Goal: Information Seeking & Learning: Learn about a topic

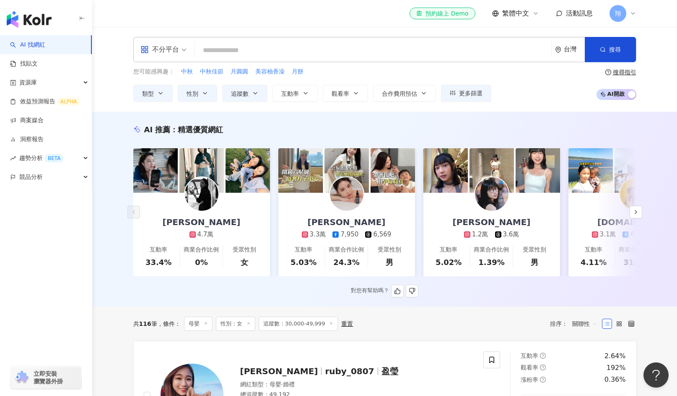
click at [315, 234] on div "3.3萬" at bounding box center [318, 234] width 16 height 9
click at [636, 215] on icon "button" at bounding box center [636, 211] width 7 height 7
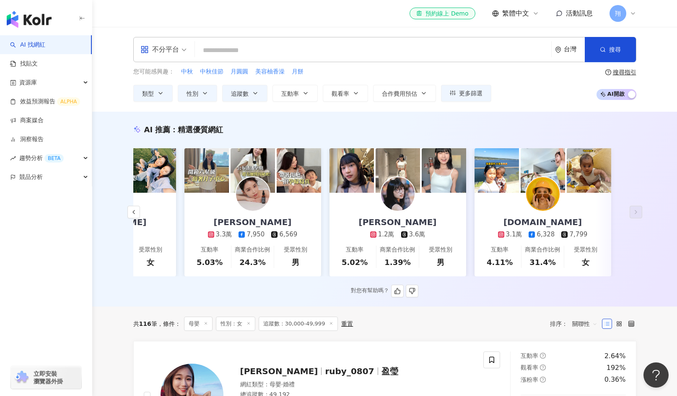
click at [511, 232] on div "3.1萬" at bounding box center [514, 234] width 16 height 9
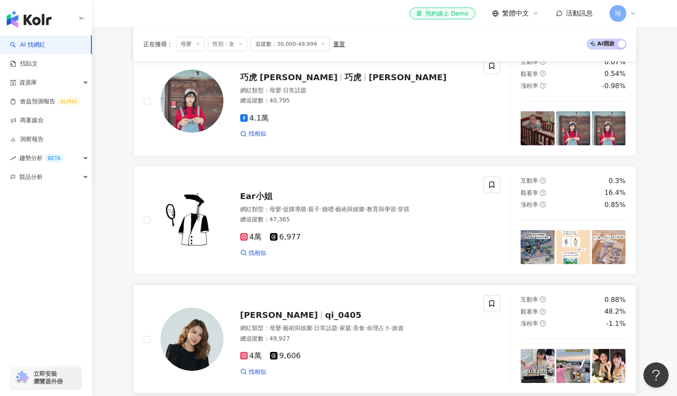
scroll to position [1133, 0]
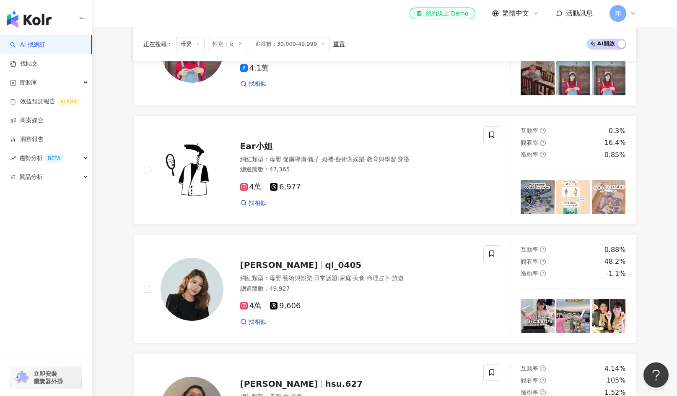
scroll to position [1300, 0]
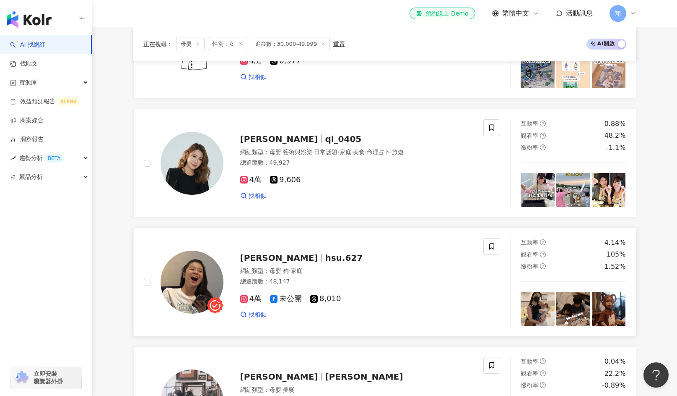
click at [253, 303] on span "4萬" at bounding box center [250, 298] width 21 height 9
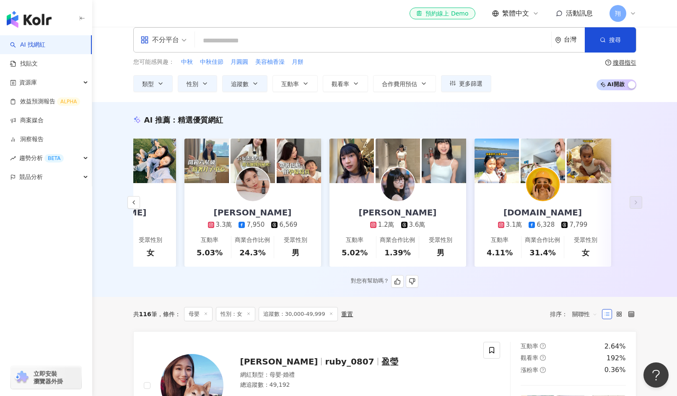
scroll to position [0, 0]
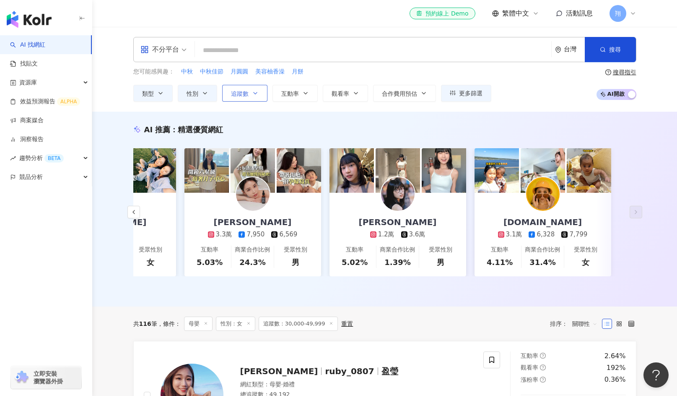
click at [243, 96] on span "追蹤數" at bounding box center [240, 93] width 18 height 7
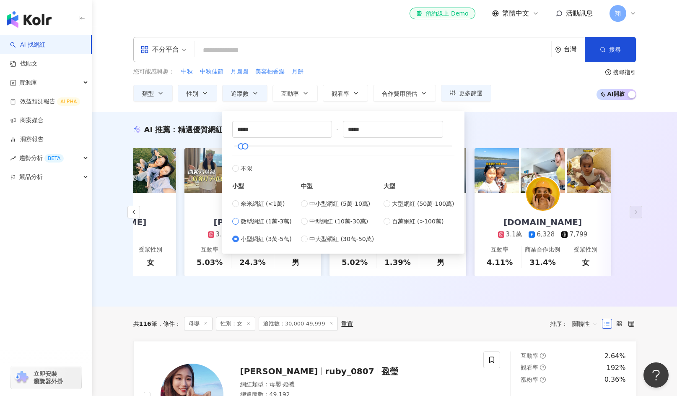
click at [240, 220] on label "微型網紅 (1萬-3萬)" at bounding box center [262, 220] width 60 height 9
type input "*****"
click at [611, 53] on span "搜尋" at bounding box center [616, 49] width 12 height 7
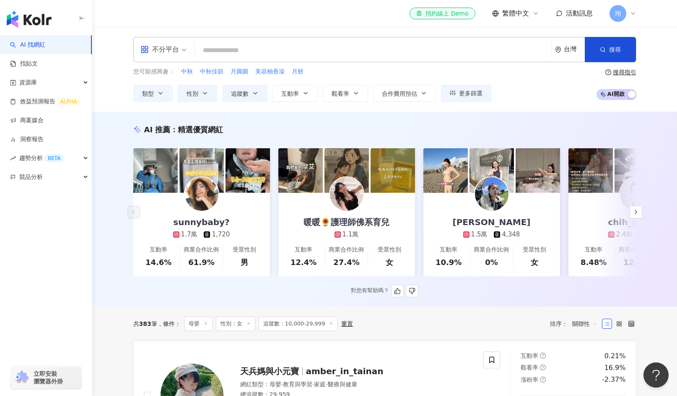
click at [471, 293] on div "對您有幫助嗎？" at bounding box center [384, 290] width 503 height 13
click at [499, 306] on div "AI 推薦 ： 精選優質網紅 sunnybaby? 1.7萬 1,720 互動率 14.6% 商業合作比例 61.9% 受眾性別 男 暖暖🌻護理師佛系育兒 1…" at bounding box center [384, 209] width 585 height 195
click at [345, 235] on div "1.1萬" at bounding box center [351, 234] width 16 height 9
click at [192, 231] on div "1.7萬" at bounding box center [189, 234] width 16 height 9
click at [641, 214] on button "button" at bounding box center [636, 212] width 13 height 13
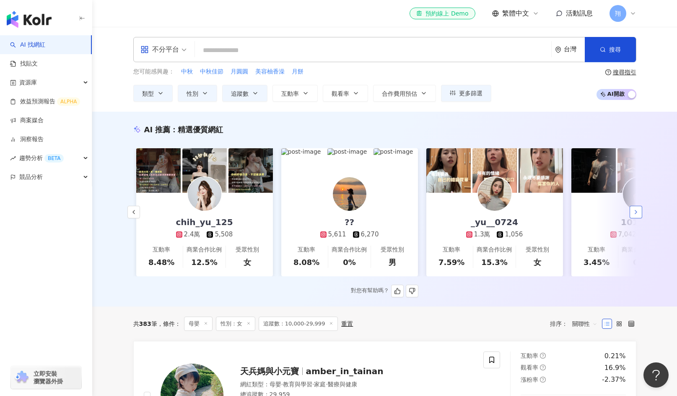
scroll to position [0, 435]
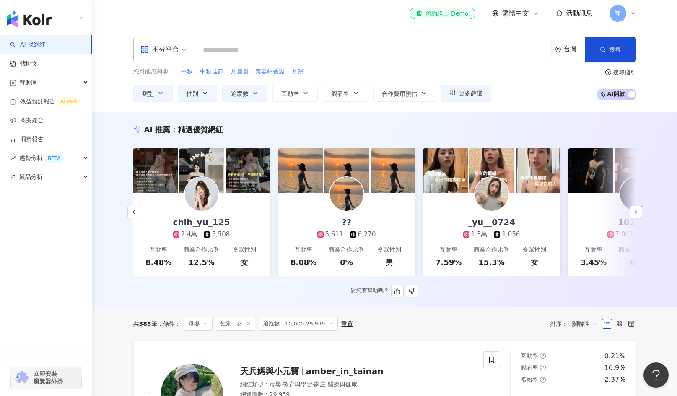
click at [641, 214] on button "button" at bounding box center [636, 212] width 13 height 13
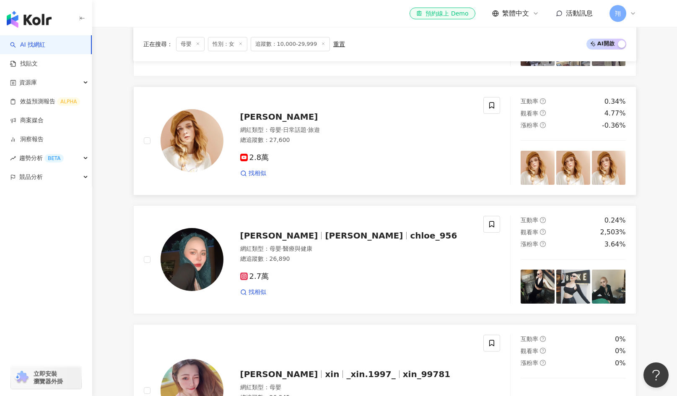
scroll to position [755, 0]
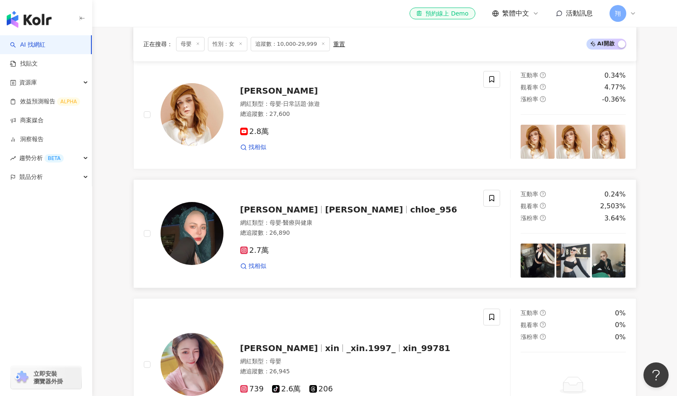
click at [257, 255] on span "2.7萬" at bounding box center [254, 250] width 29 height 9
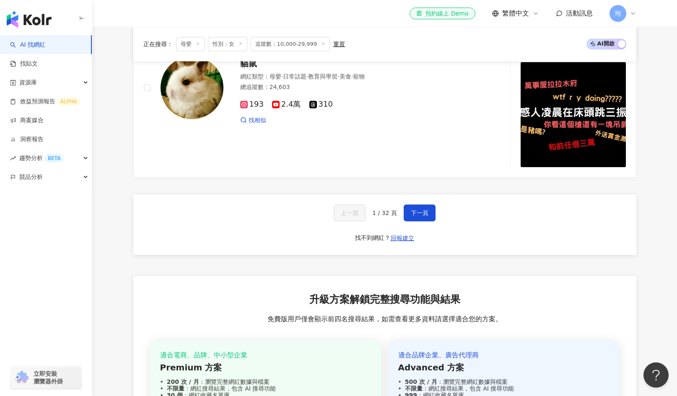
scroll to position [1678, 0]
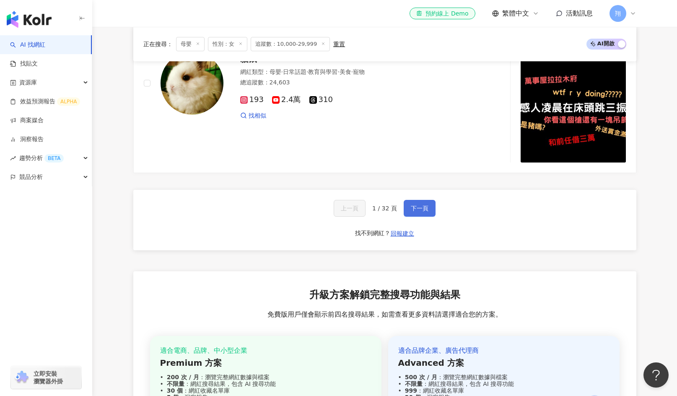
click at [417, 211] on span "下一頁" at bounding box center [420, 208] width 18 height 7
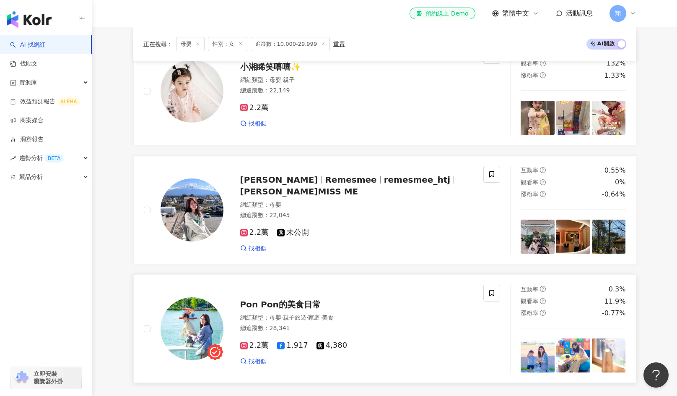
scroll to position [1582, 0]
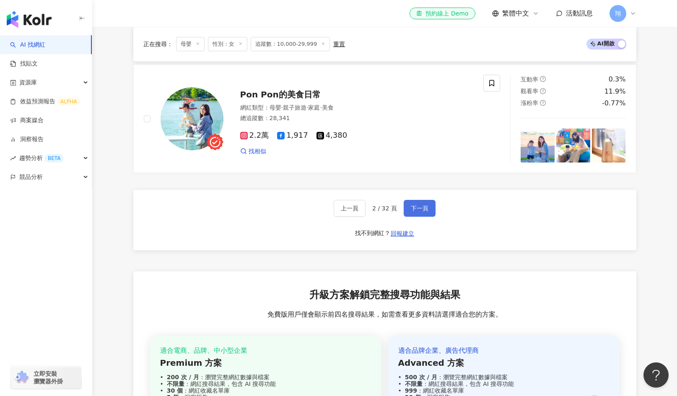
click at [414, 211] on span "下一頁" at bounding box center [420, 208] width 18 height 7
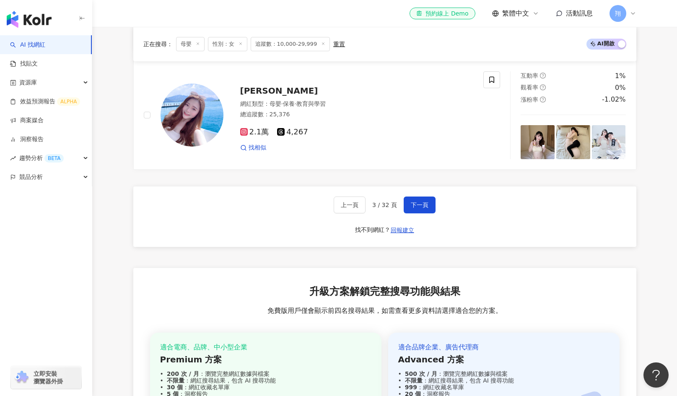
scroll to position [1684, 0]
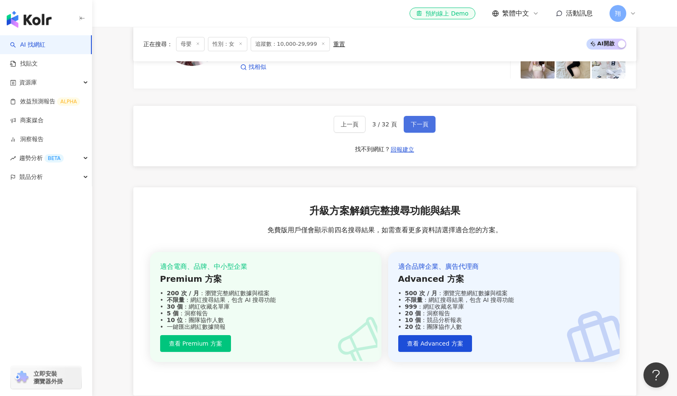
click at [430, 127] on button "下一頁" at bounding box center [420, 124] width 32 height 17
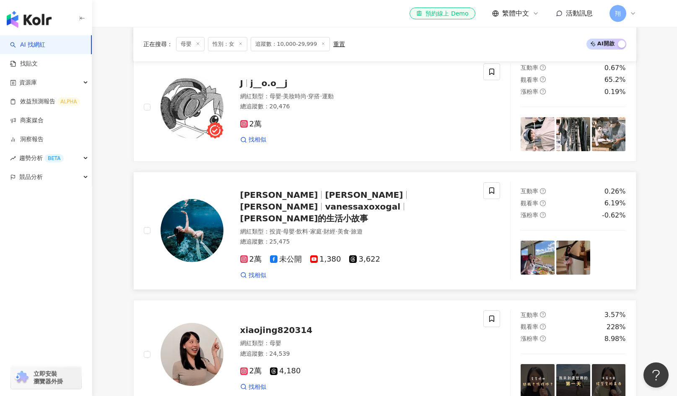
scroll to position [869, 0]
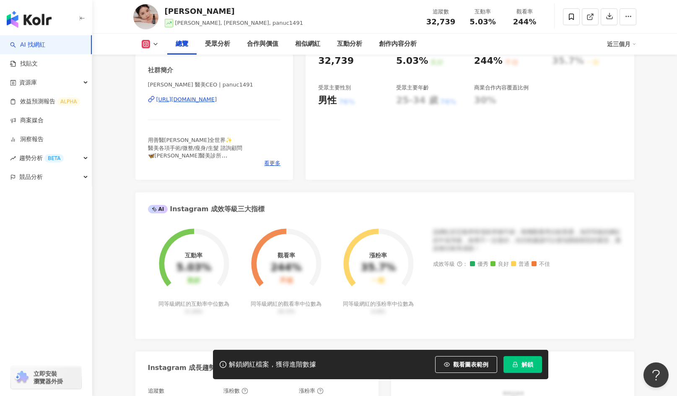
scroll to position [168, 0]
click at [225, 105] on div "潘潘 潘琟緗 醫美CEO | panuc1491 https://www.instagram.com/panuc1491/" at bounding box center [214, 106] width 133 height 49
click at [217, 102] on div "https://www.instagram.com/panuc1491/" at bounding box center [186, 100] width 61 height 8
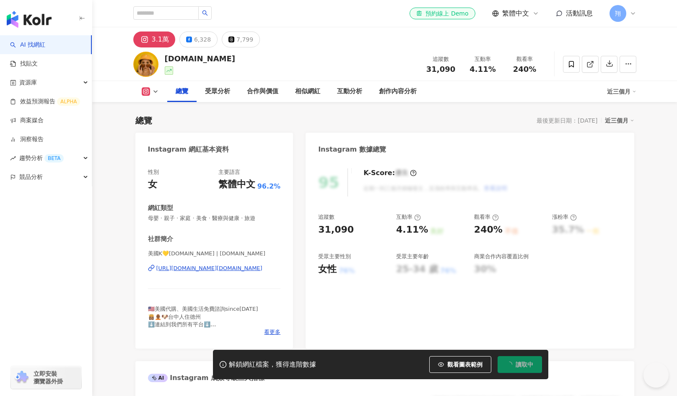
click at [228, 265] on div "https://www.instagram.com/kellyxchen.tw/" at bounding box center [209, 268] width 106 height 8
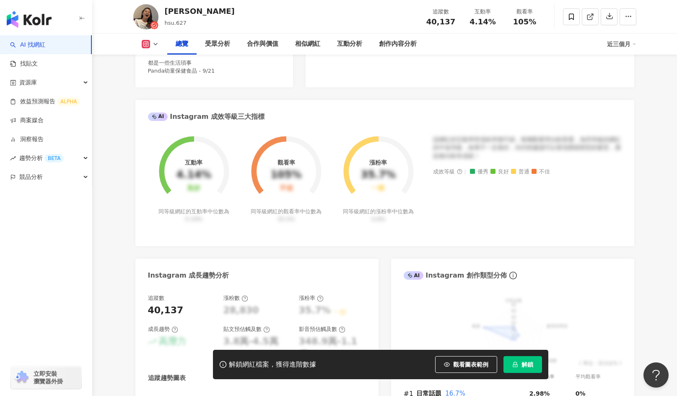
scroll to position [294, 0]
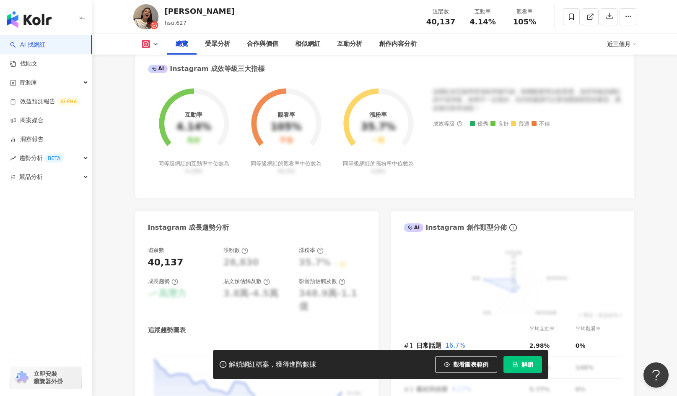
click at [435, 204] on div "Instagram 網紅基本資料 性別 女 主要語言 繁體中文 96.1% 網紅類型 母嬰 · 狗 · 家庭 社群簡介 阿涵 | hsu.627 https:…" at bounding box center [384, 157] width 499 height 636
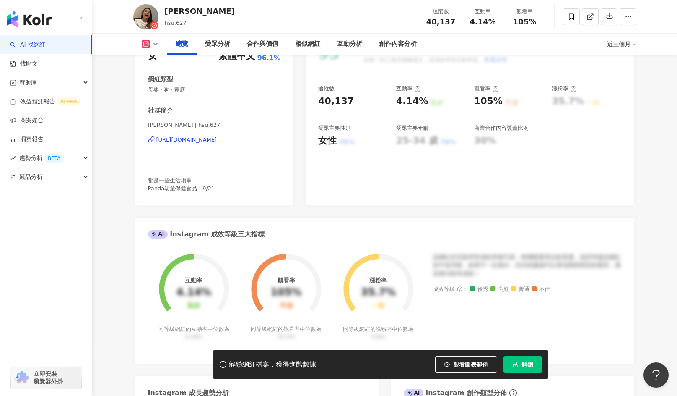
scroll to position [84, 0]
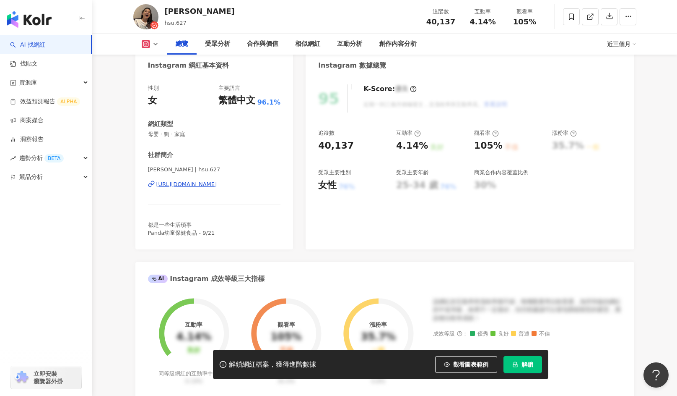
click at [200, 186] on div "https://www.instagram.com/hsu.627/" at bounding box center [186, 184] width 61 height 8
click at [213, 184] on div "https://www.instagram.com/hsu.627/" at bounding box center [186, 184] width 61 height 8
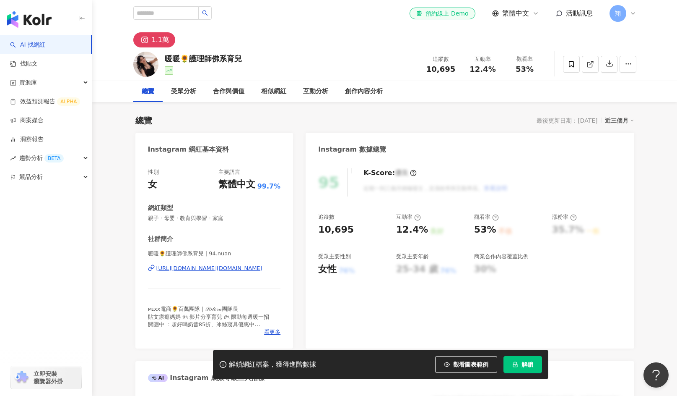
click at [216, 266] on div "https://www.instagram.com/94.nuan/" at bounding box center [209, 268] width 106 height 8
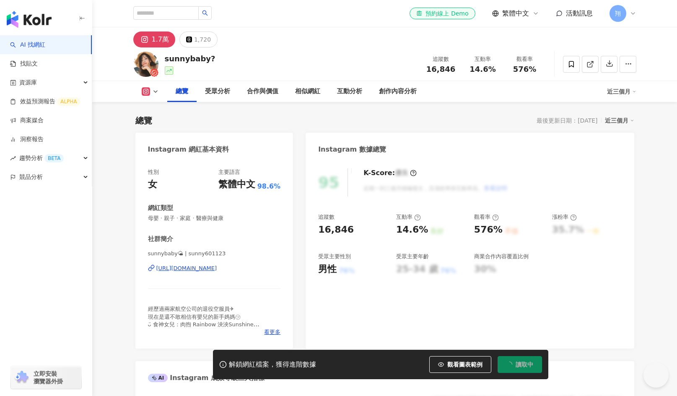
click at [217, 268] on div "[URL][DOMAIN_NAME]" at bounding box center [186, 268] width 61 height 8
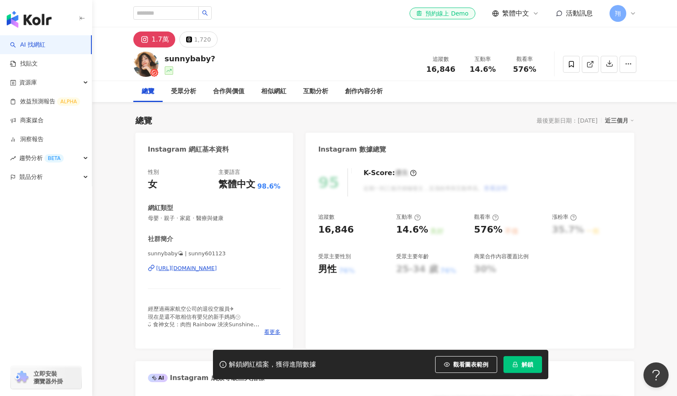
click at [217, 267] on div "https://www.instagram.com/sunny601123/" at bounding box center [186, 268] width 61 height 8
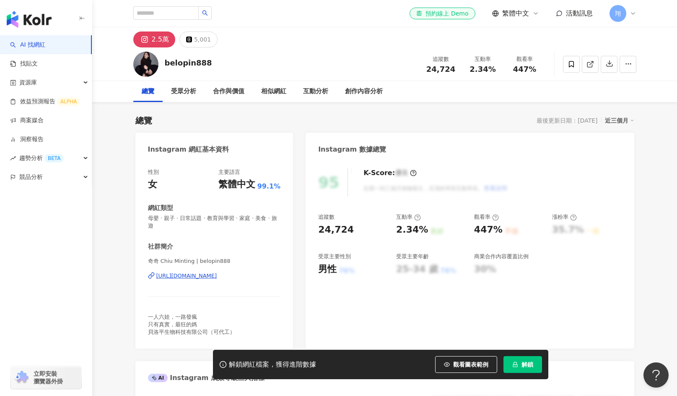
click at [217, 277] on div "https://www.instagram.com/belopin888/" at bounding box center [186, 276] width 61 height 8
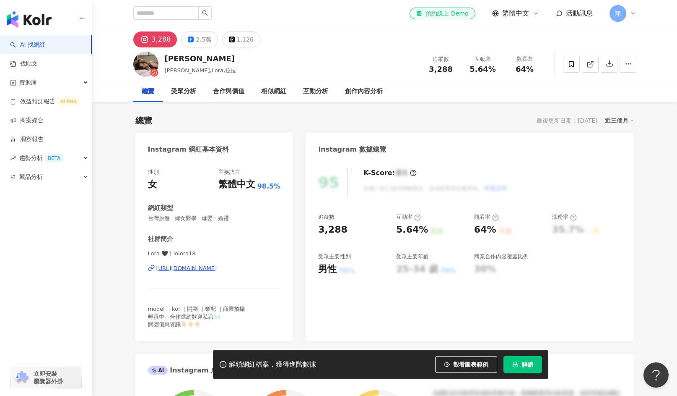
click at [211, 272] on div "[URL][DOMAIN_NAME]" at bounding box center [186, 268] width 61 height 8
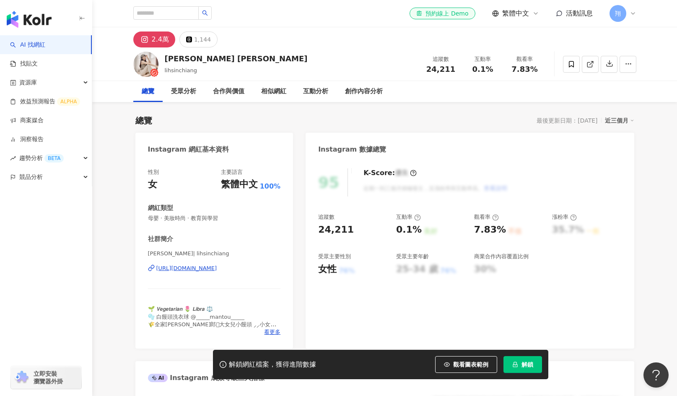
click at [217, 269] on div "https://www.instagram.com/lihsinchiang/" at bounding box center [186, 268] width 61 height 8
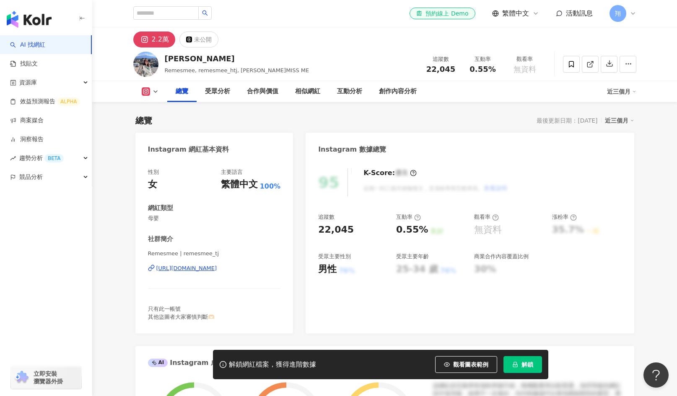
click at [217, 270] on div "[URL][DOMAIN_NAME]" at bounding box center [186, 268] width 61 height 8
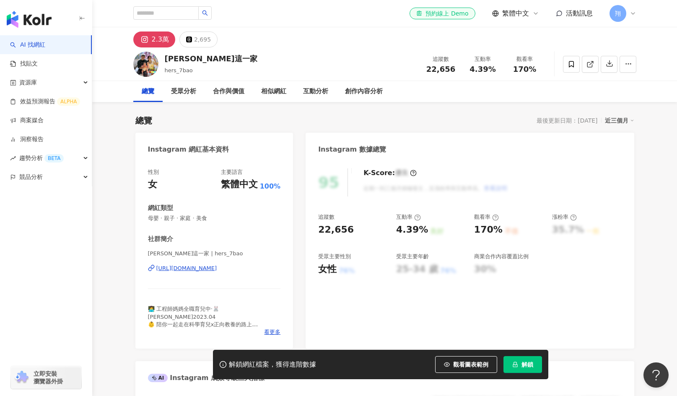
click at [195, 266] on div "https://www.instagram.com/hers_7bao/" at bounding box center [186, 268] width 61 height 8
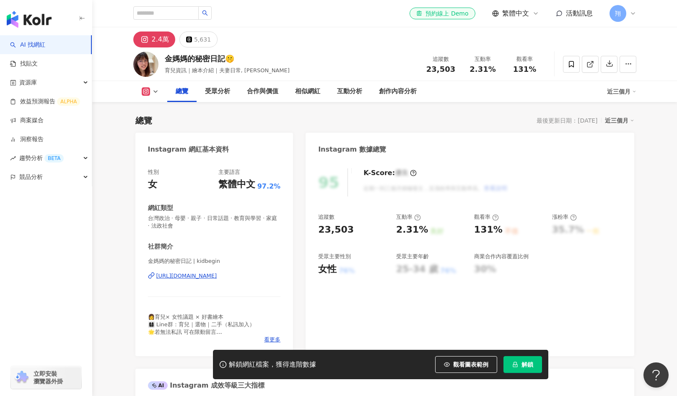
click at [217, 276] on div "[URL][DOMAIN_NAME]" at bounding box center [186, 276] width 61 height 8
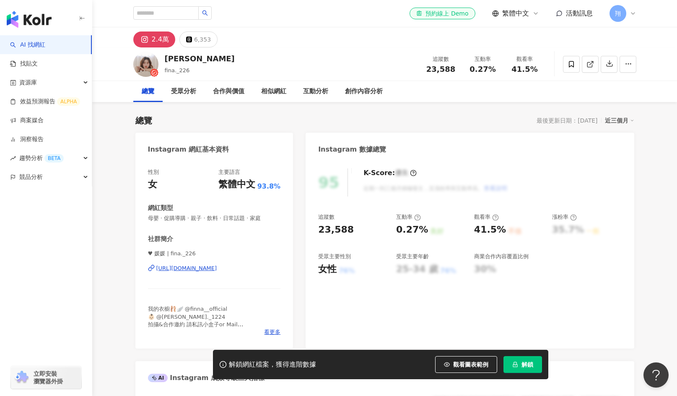
click at [203, 269] on div "https://www.instagram.com/fina._226/" at bounding box center [186, 268] width 61 height 8
click at [189, 264] on div "https://www.instagram.com/fina._226/" at bounding box center [186, 268] width 61 height 8
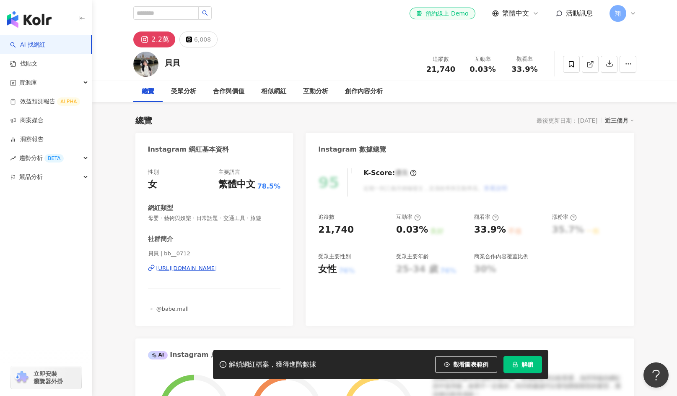
click at [217, 268] on div "[URL][DOMAIN_NAME]" at bounding box center [186, 268] width 61 height 8
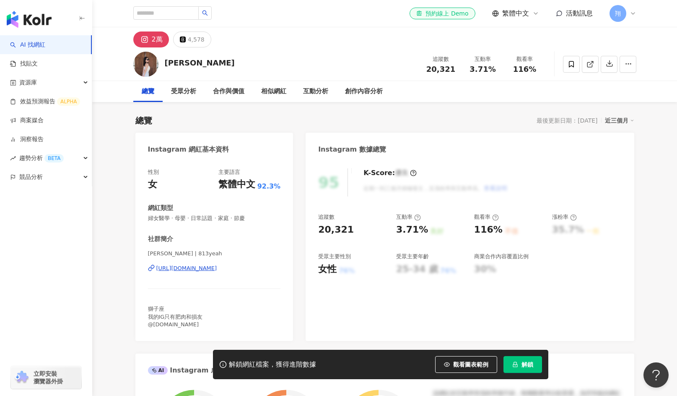
click at [213, 268] on div "https://www.instagram.com/813yeah/" at bounding box center [186, 268] width 61 height 8
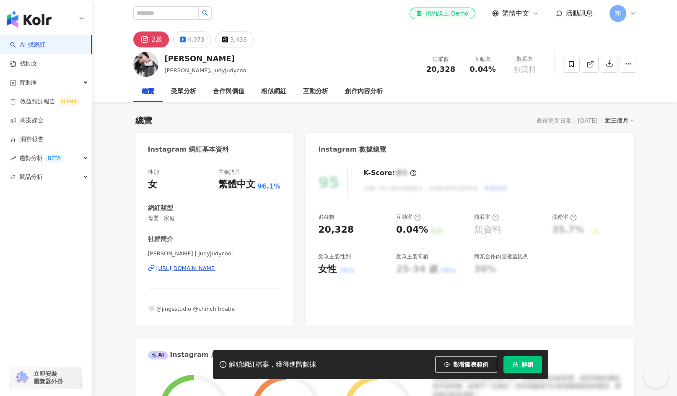
click at [217, 267] on div "https://www.instagram.com/judyjudycool/" at bounding box center [186, 268] width 61 height 8
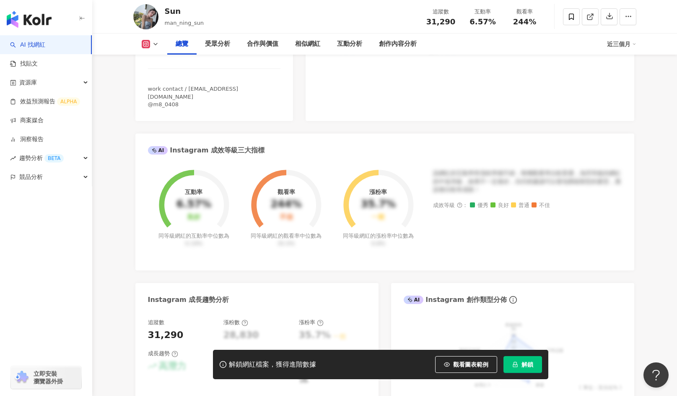
scroll to position [336, 0]
